Goal: Navigation & Orientation: Find specific page/section

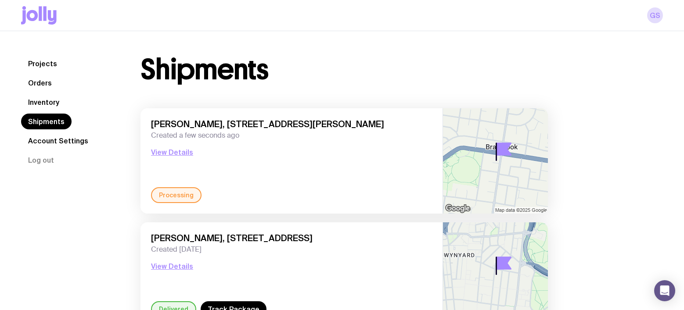
click at [38, 104] on link "Inventory" at bounding box center [43, 102] width 45 height 16
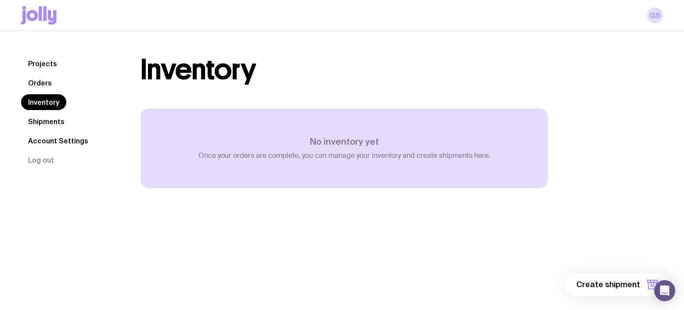
click at [42, 18] on icon at bounding box center [39, 15] width 36 height 18
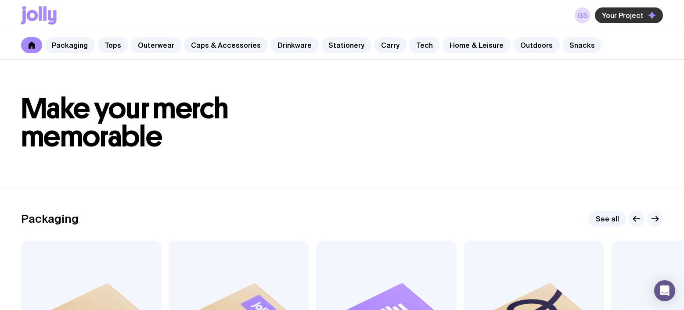
click at [620, 16] on span "Your Project" at bounding box center [623, 15] width 42 height 9
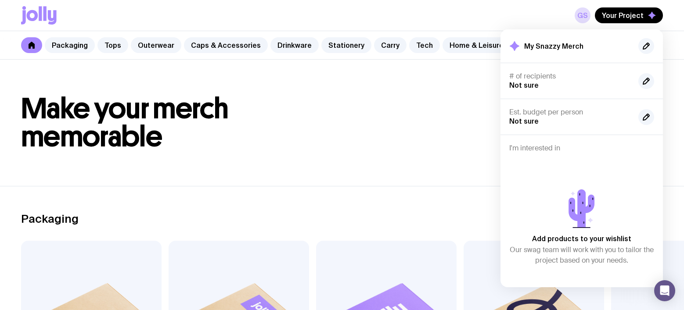
click at [431, 116] on h1 "Make your merch memorable" at bounding box center [341, 123] width 641 height 56
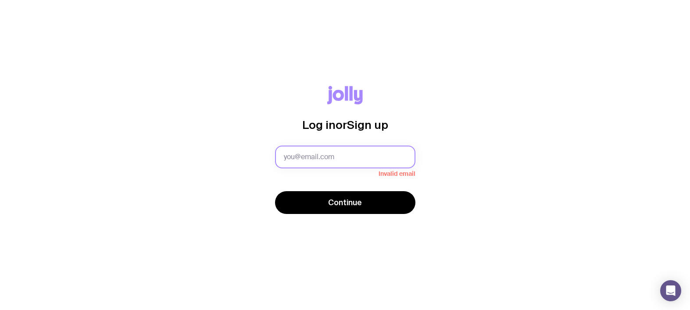
click at [324, 162] on input "text" at bounding box center [345, 157] width 140 height 23
type input "giulia@cloudflare.com"
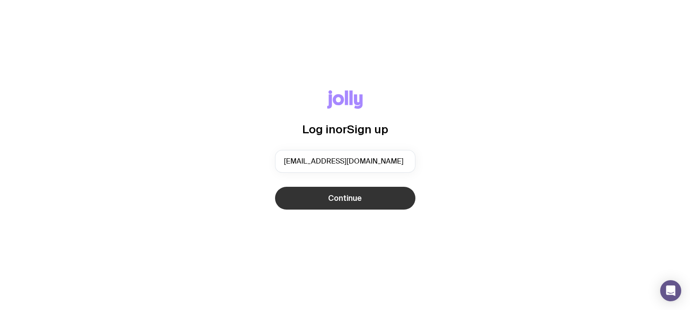
click at [340, 199] on span "Continue" at bounding box center [345, 198] width 34 height 11
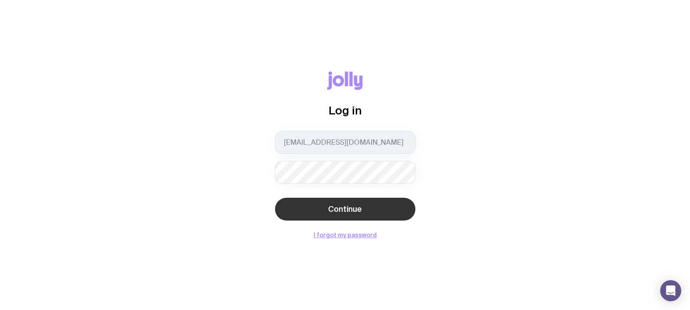
click at [342, 212] on span "Continue" at bounding box center [345, 209] width 34 height 11
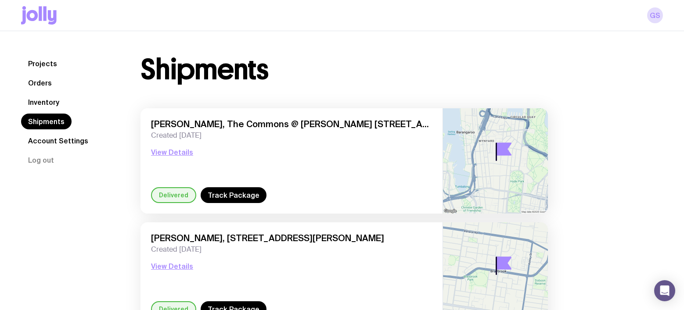
click at [42, 93] on nav "Projects Orders Inventory Shipments Account Settings Log out" at bounding box center [70, 112] width 98 height 112
click at [48, 104] on link "Inventory" at bounding box center [43, 102] width 45 height 16
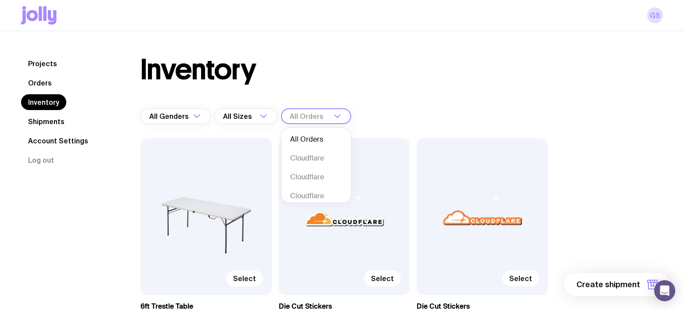
click at [338, 118] on icon "Search for option" at bounding box center [337, 116] width 11 height 11
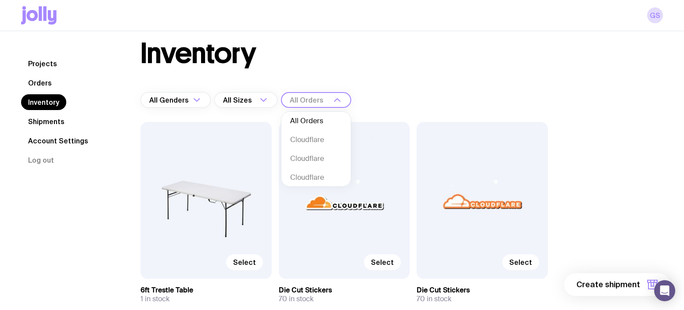
scroll to position [17, 0]
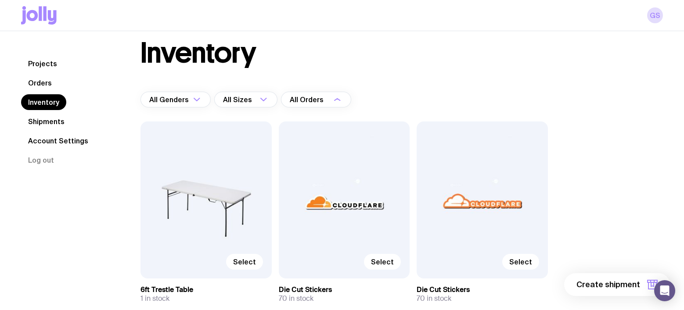
click at [419, 98] on div "All Genders Loading... All Sizes Loading... All Orders Loading... All Orders Cl…" at bounding box center [343, 100] width 407 height 16
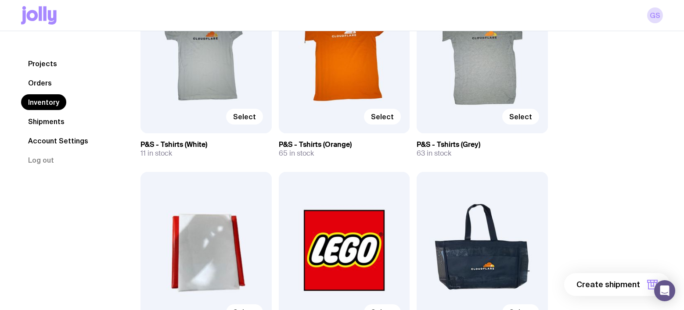
scroll to position [824, 0]
